Goal: Information Seeking & Learning: Learn about a topic

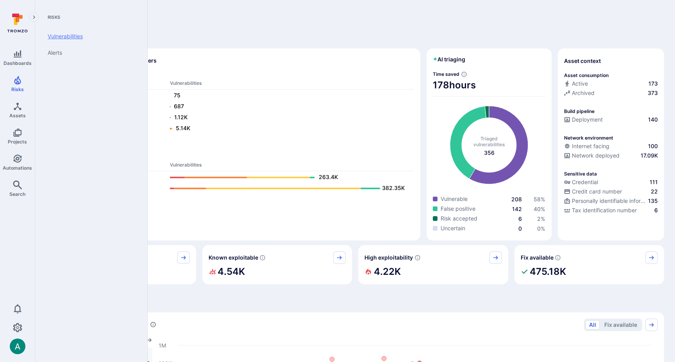
click at [71, 34] on link "Vulnerabilities" at bounding box center [89, 36] width 96 height 16
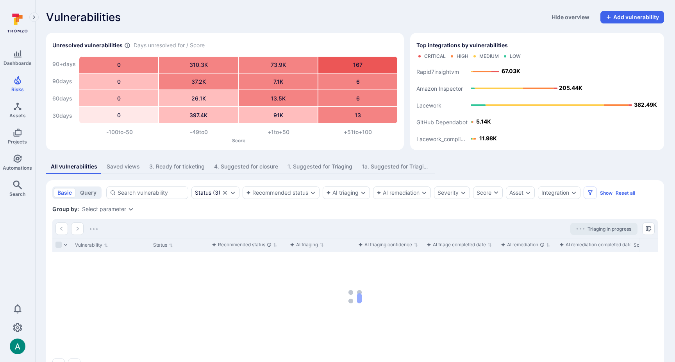
click at [117, 166] on div "Saved views" at bounding box center [123, 166] width 33 height 8
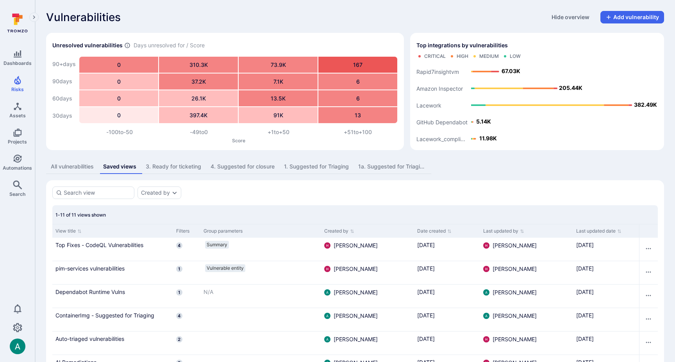
scroll to position [151, 0]
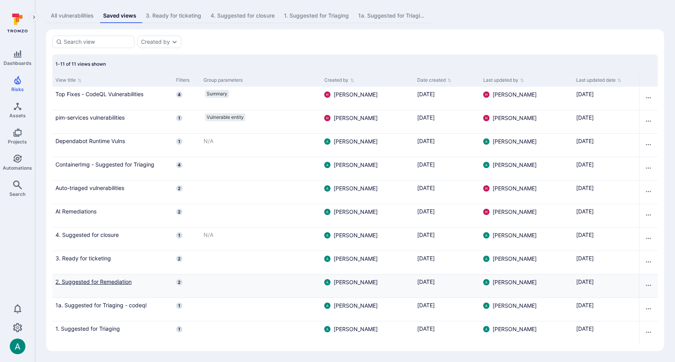
click at [114, 280] on link "2. Suggested for Remediation" at bounding box center [112, 281] width 114 height 8
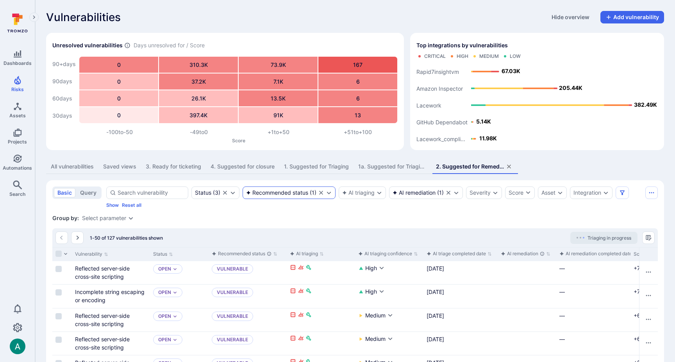
click at [275, 190] on div "Recommended status" at bounding box center [277, 192] width 62 height 6
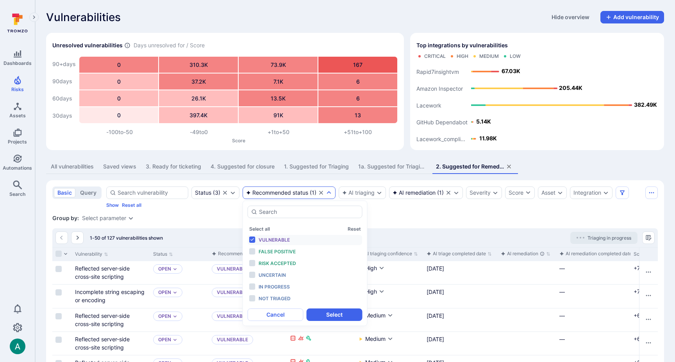
drag, startPoint x: 463, startPoint y: 221, endPoint x: 626, endPoint y: 212, distance: 163.1
click at [463, 221] on div "Group by: Select parameter" at bounding box center [354, 218] width 605 height 8
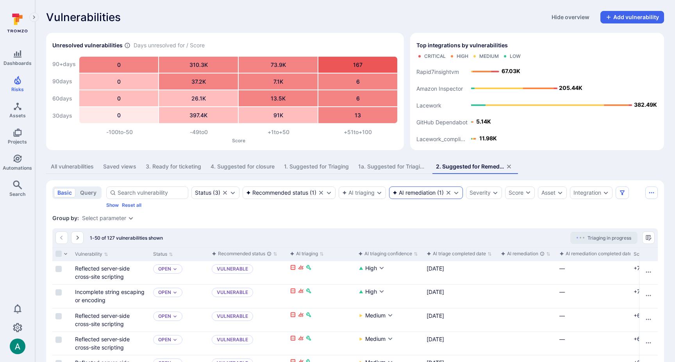
click at [416, 190] on div "AI remediation" at bounding box center [414, 192] width 43 height 6
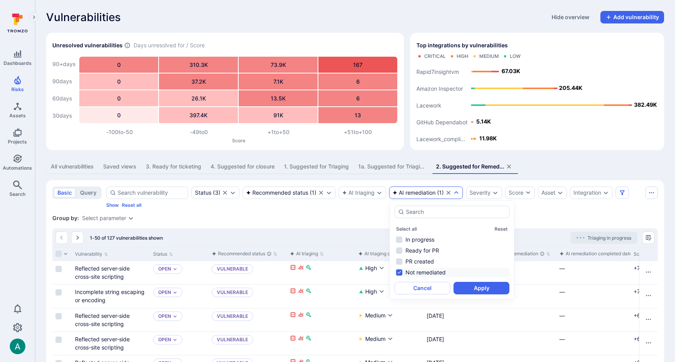
click at [171, 162] on div "3. Ready for ticketing" at bounding box center [173, 166] width 55 height 8
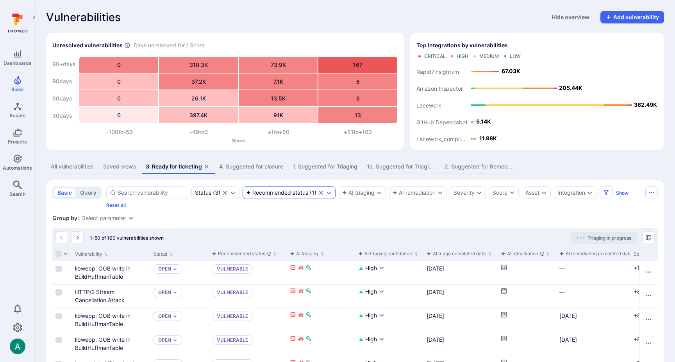
click at [275, 193] on div "Recommended status" at bounding box center [277, 192] width 62 height 6
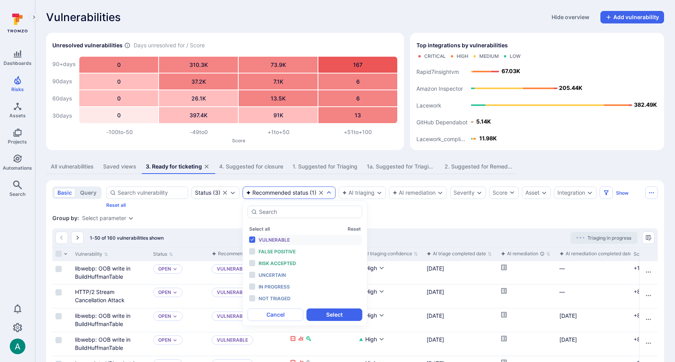
click at [214, 215] on div "Group by: Select parameter" at bounding box center [354, 218] width 605 height 8
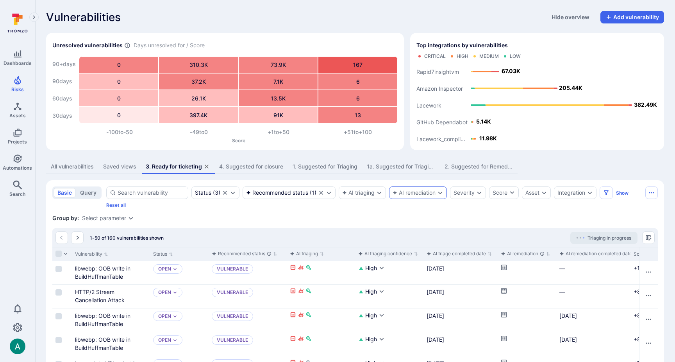
click at [403, 197] on div "AI remediation" at bounding box center [418, 192] width 58 height 12
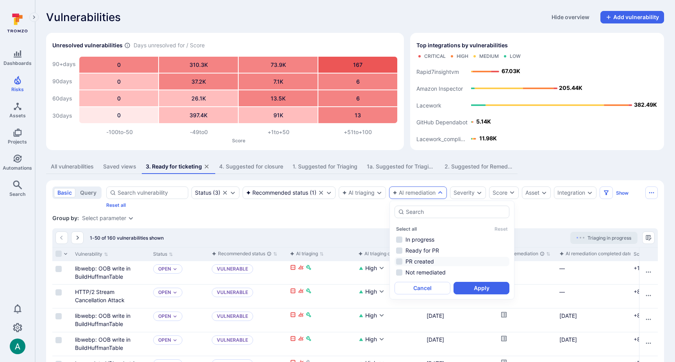
click at [412, 261] on li "PR created" at bounding box center [452, 261] width 115 height 9
click at [418, 249] on li "Ready for PR" at bounding box center [452, 250] width 115 height 9
click at [489, 288] on button "Apply" at bounding box center [481, 288] width 56 height 12
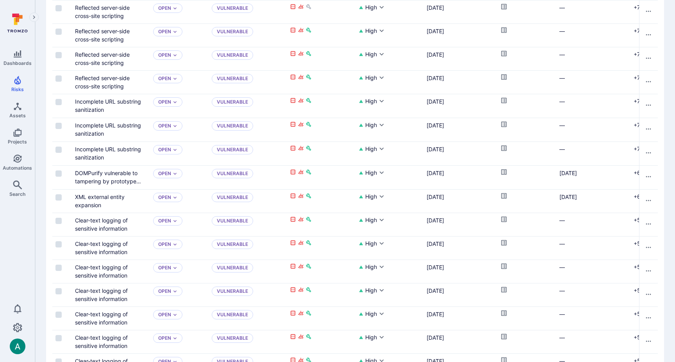
scroll to position [648, 0]
